Goal: Transaction & Acquisition: Register for event/course

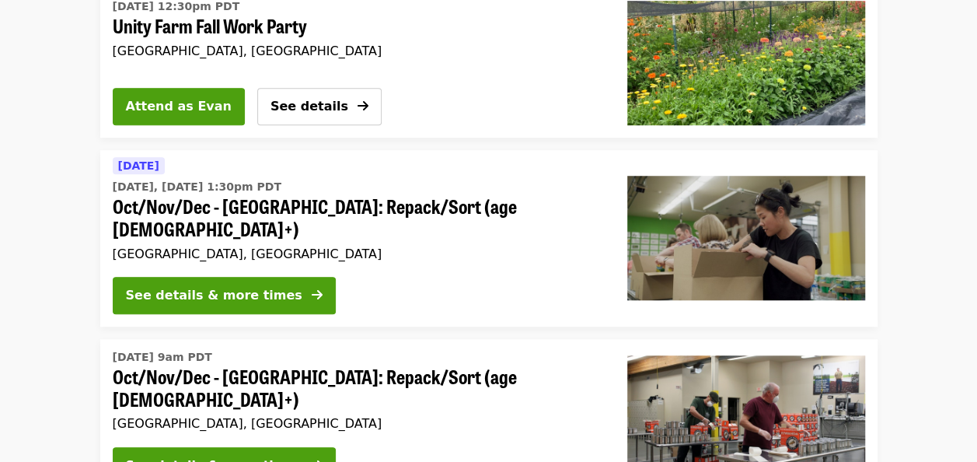
scroll to position [544, 0]
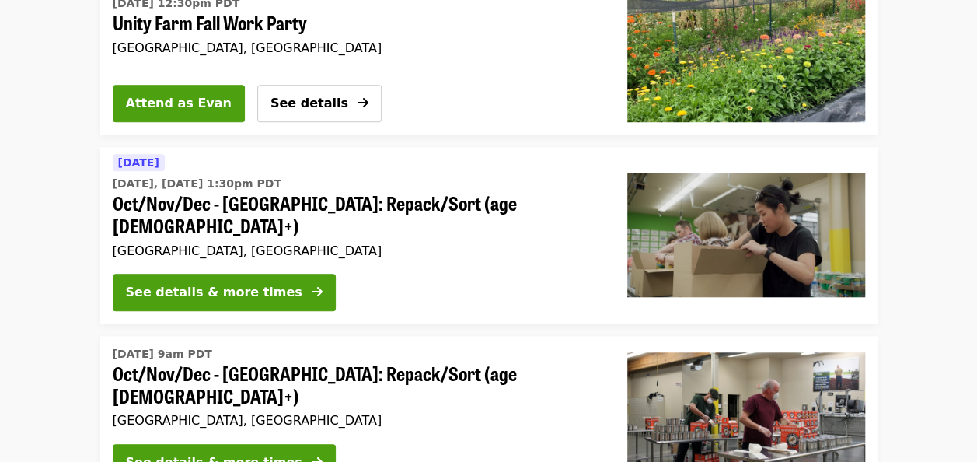
click at [134, 202] on span "Oct/Nov/Dec - [GEOGRAPHIC_DATA]: Repack/Sort (age [DEMOGRAPHIC_DATA]+)" at bounding box center [358, 214] width 490 height 45
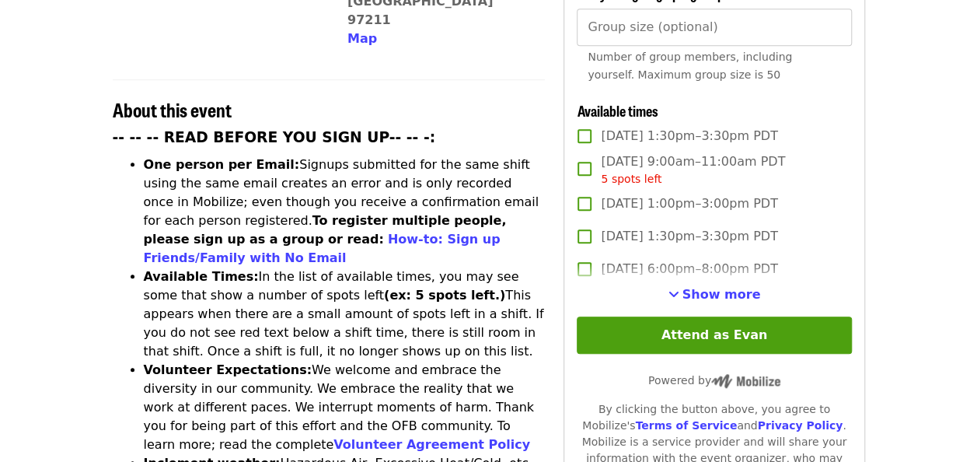
scroll to position [538, 0]
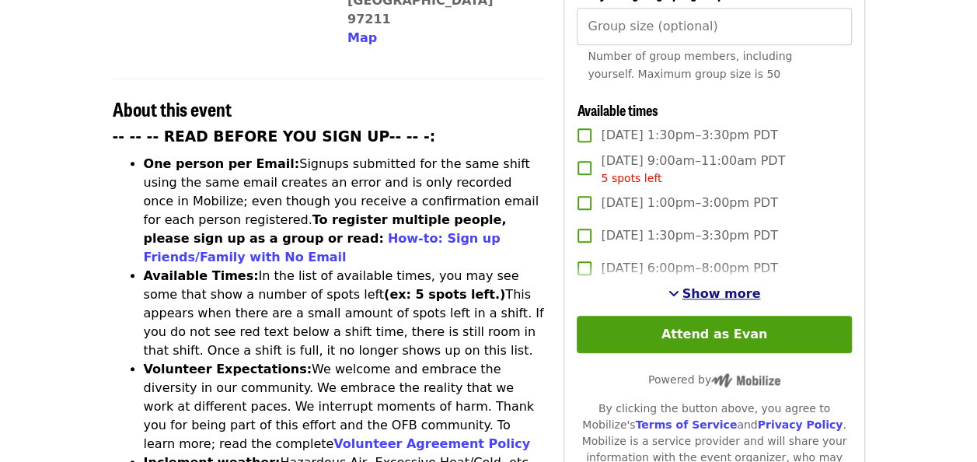
click at [736, 295] on span "Show more" at bounding box center [722, 293] width 79 height 15
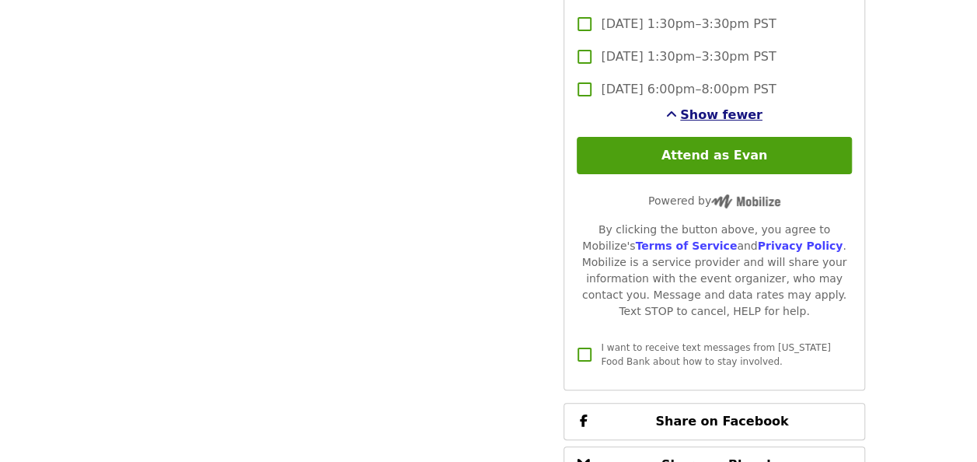
scroll to position [2905, 0]
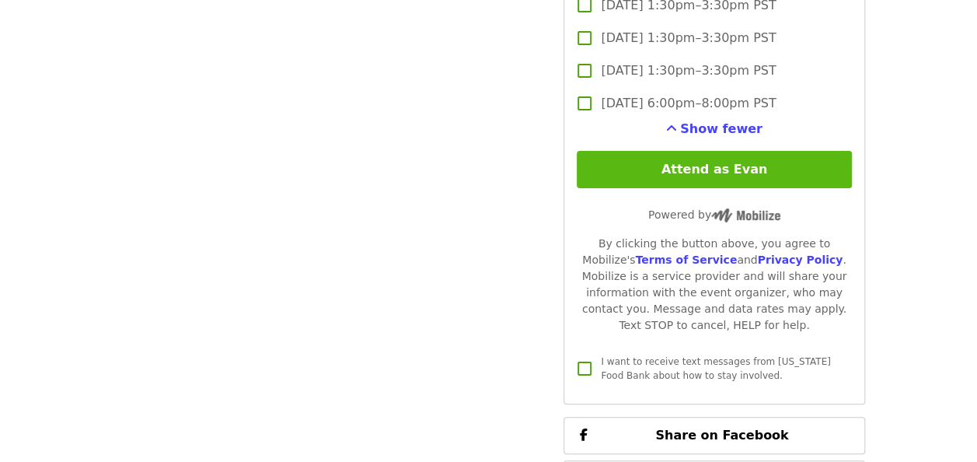
click at [750, 162] on button "Attend as Evan" at bounding box center [714, 169] width 274 height 37
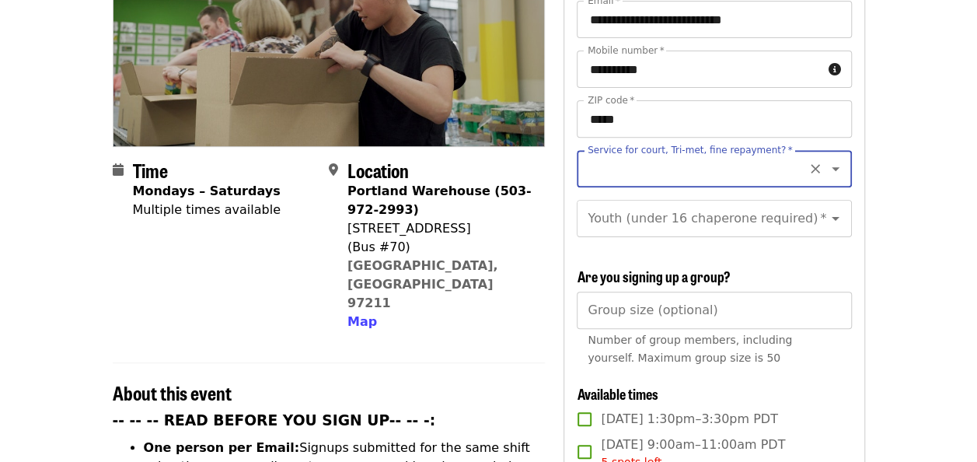
scroll to position [250, 0]
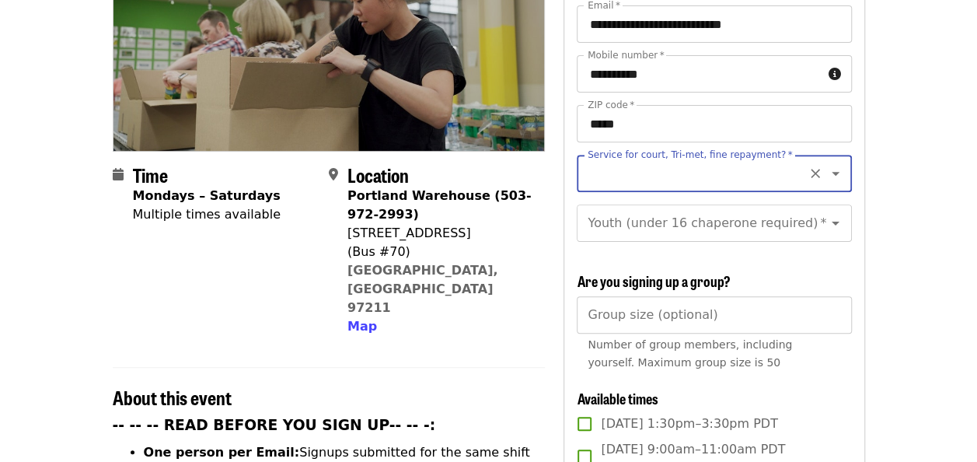
click at [734, 159] on input "Service for court, Tri-met, fine repayment?   *" at bounding box center [695, 174] width 212 height 30
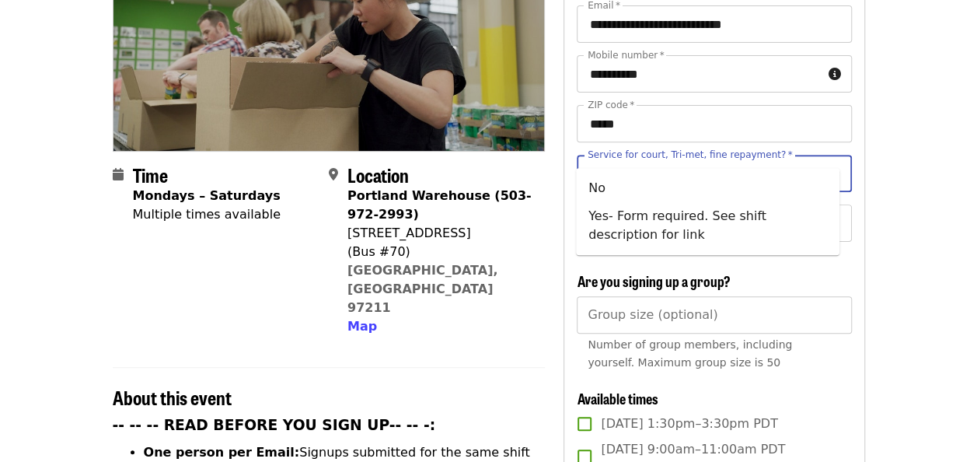
click at [756, 185] on li "No" at bounding box center [708, 188] width 264 height 28
type input "**"
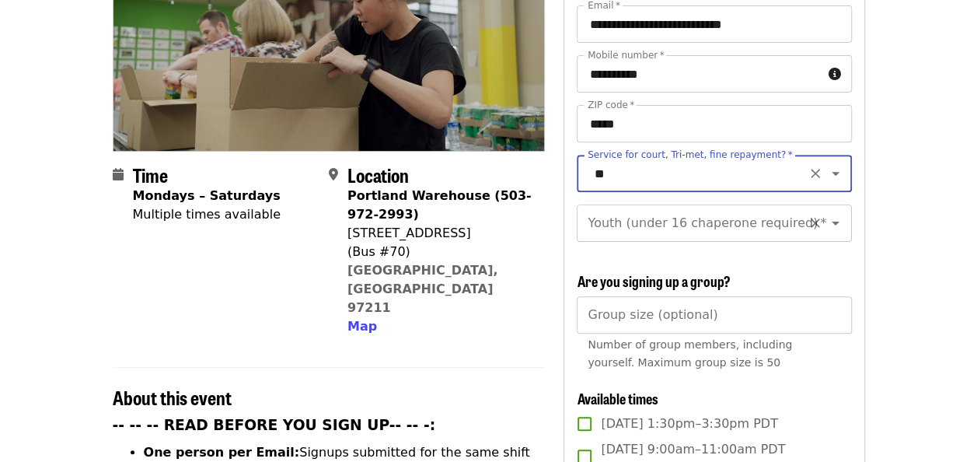
click at [753, 205] on div "Youth (under 16 chaperone required)   * Youth (under 16 chaperone required) *" at bounding box center [714, 223] width 274 height 37
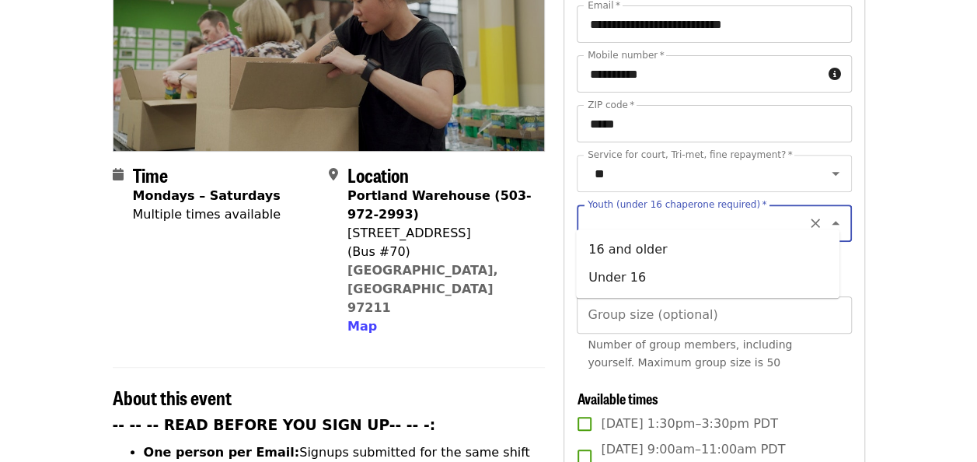
click at [722, 252] on li "16 and older" at bounding box center [708, 250] width 264 height 28
type input "**********"
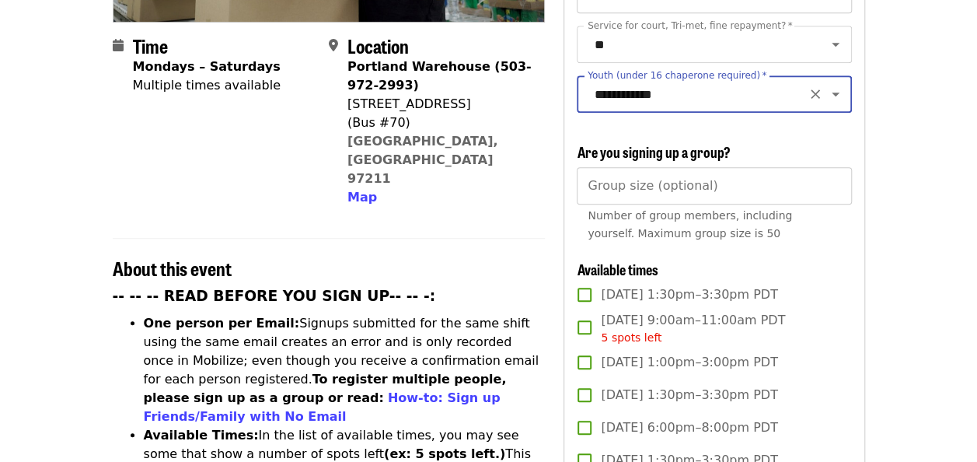
scroll to position [380, 0]
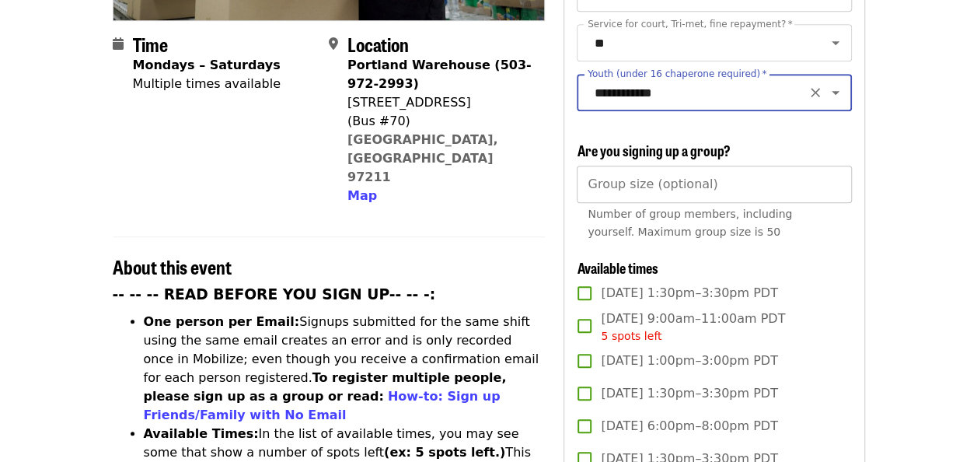
click at [785, 180] on input "Group size (optional)" at bounding box center [714, 184] width 274 height 37
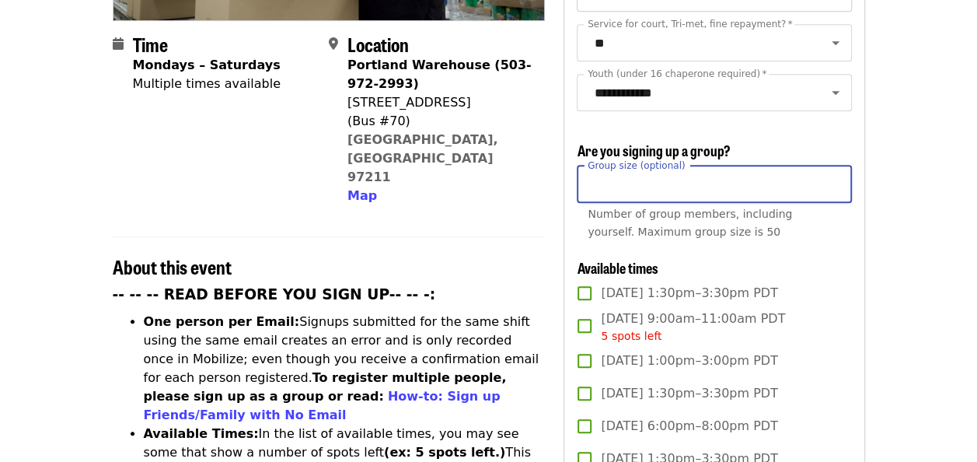
type input "*"
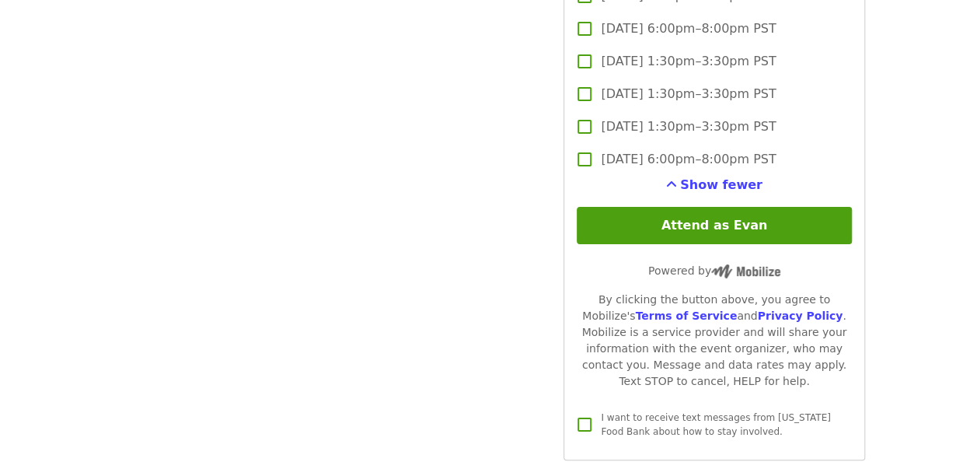
scroll to position [2847, 0]
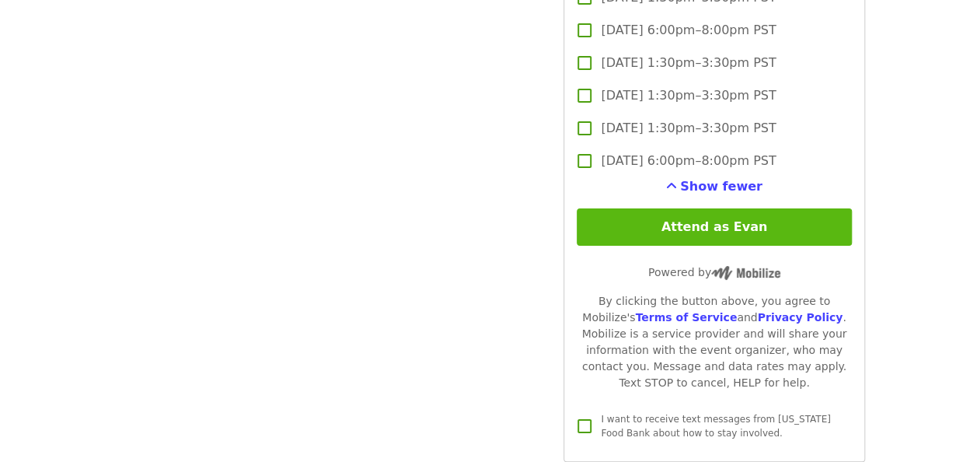
click at [812, 232] on button "Attend as Evan" at bounding box center [714, 226] width 274 height 37
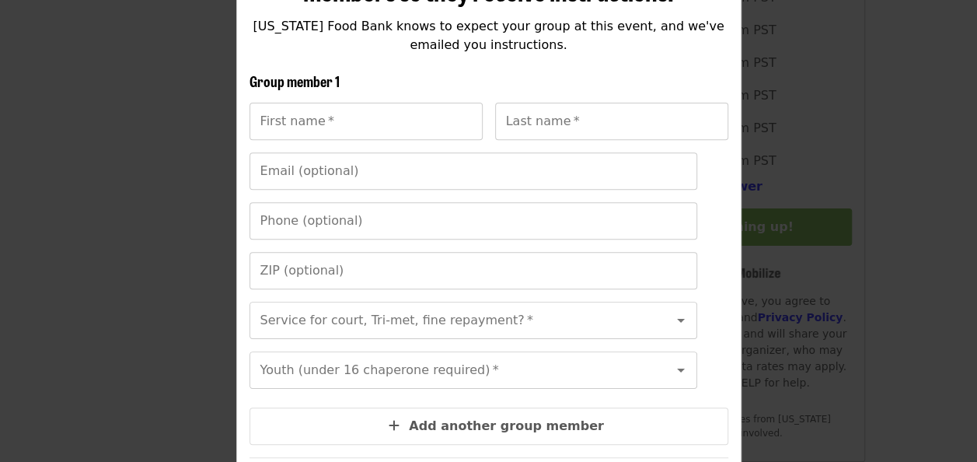
scroll to position [239, 0]
click at [274, 112] on input "First name   *" at bounding box center [366, 120] width 233 height 37
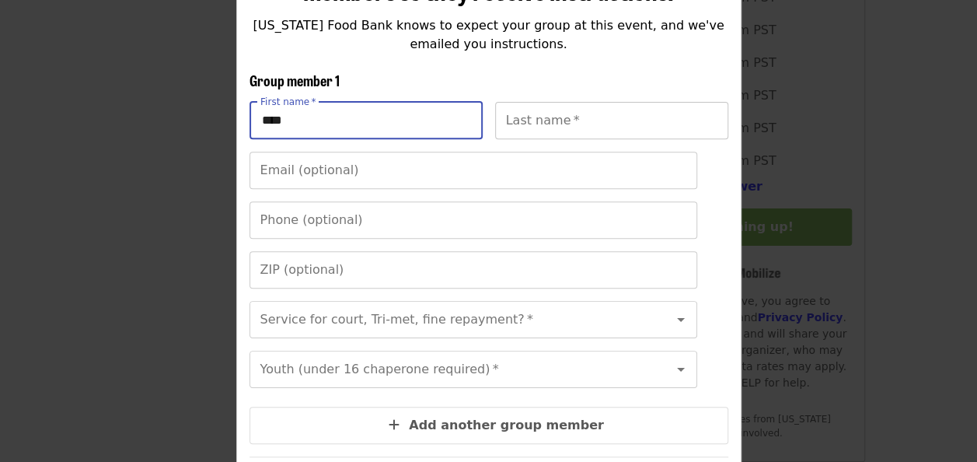
type input "****"
click at [519, 125] on div "Last name   * Last name *" at bounding box center [611, 120] width 233 height 37
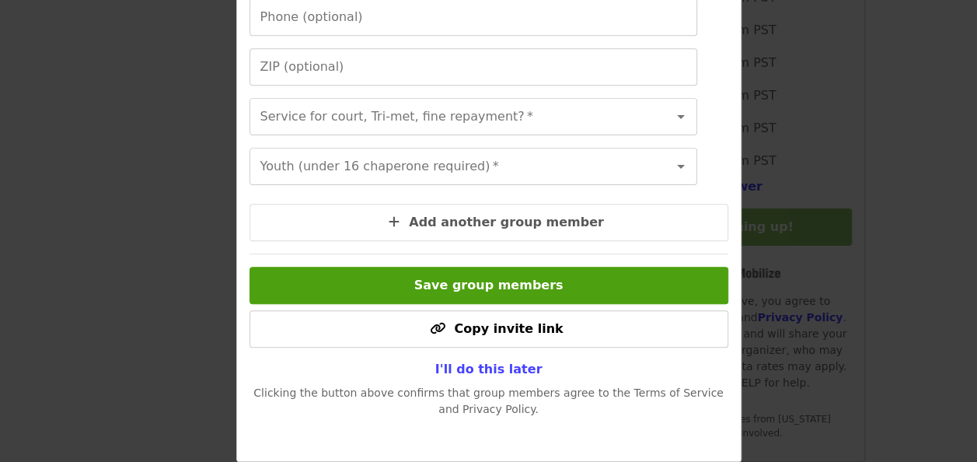
type input "*******"
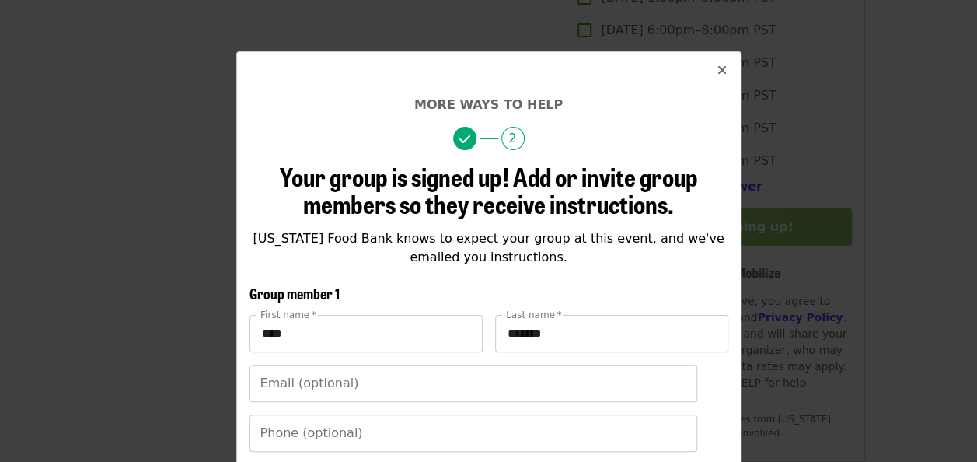
scroll to position [0, 0]
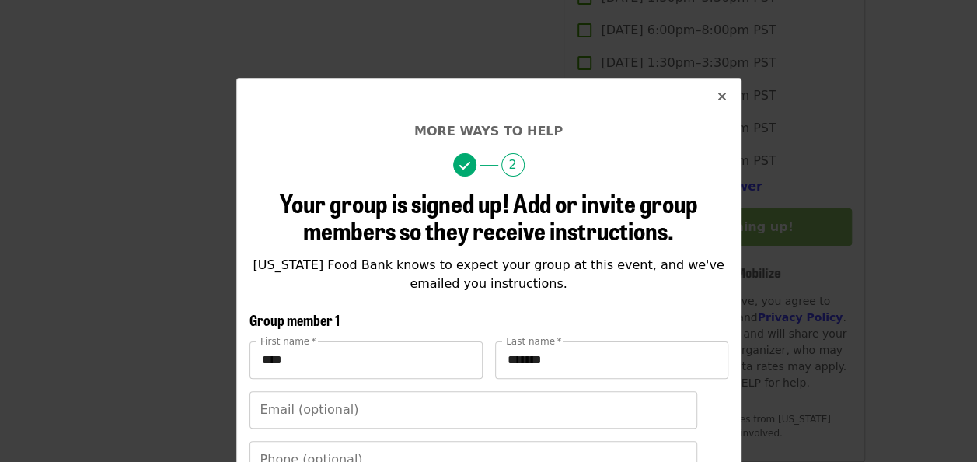
click at [718, 97] on icon "times icon" at bounding box center [722, 96] width 9 height 15
